Goal: Navigation & Orientation: Go to known website

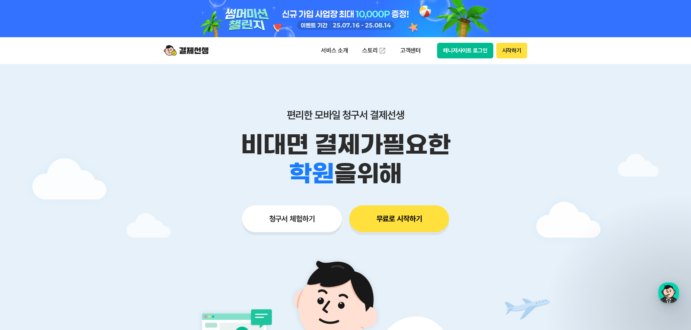
click at [497, 127] on div "편리한 모바일 청구서 결제선생 비대면 결제가 필요한 학원 공부방 호텔 쇼핑몰 병원 배달 보험사 항공사 골프장 을 위해" at bounding box center [345, 149] width 381 height 80
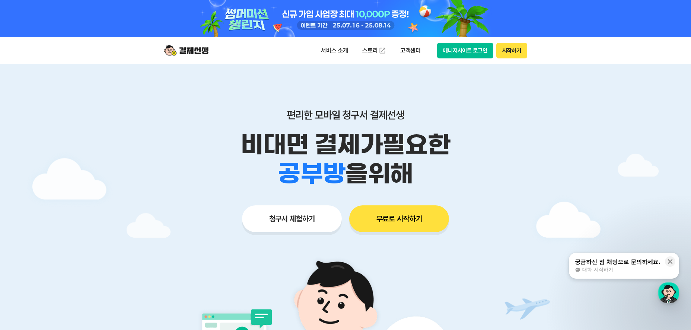
click at [511, 55] on button "시작하기" at bounding box center [511, 51] width 31 height 16
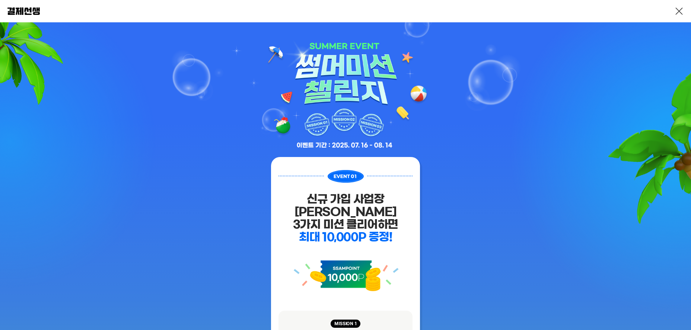
click at [681, 8] on link at bounding box center [679, 11] width 9 height 9
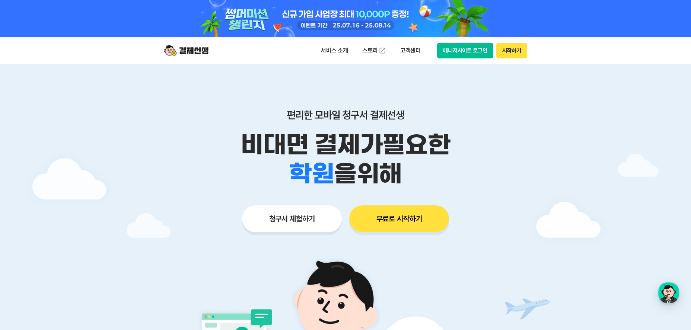
click at [454, 57] on button "매니저사이트 로그인" at bounding box center [465, 51] width 56 height 16
